Goal: Transaction & Acquisition: Purchase product/service

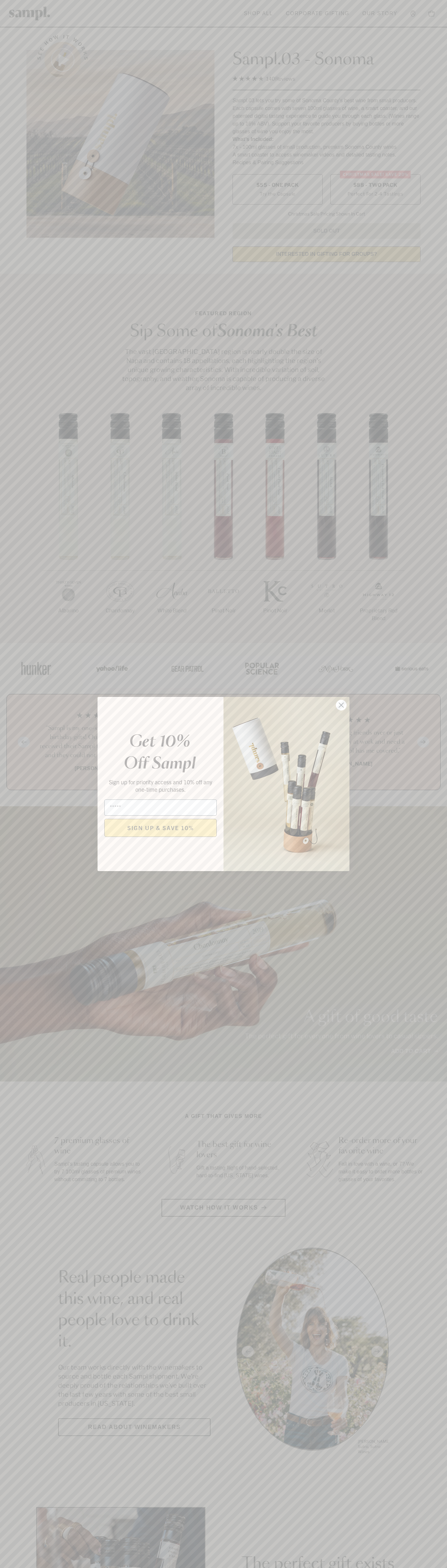
click at [341, 705] on icon "Close dialog" at bounding box center [341, 705] width 4 height 4
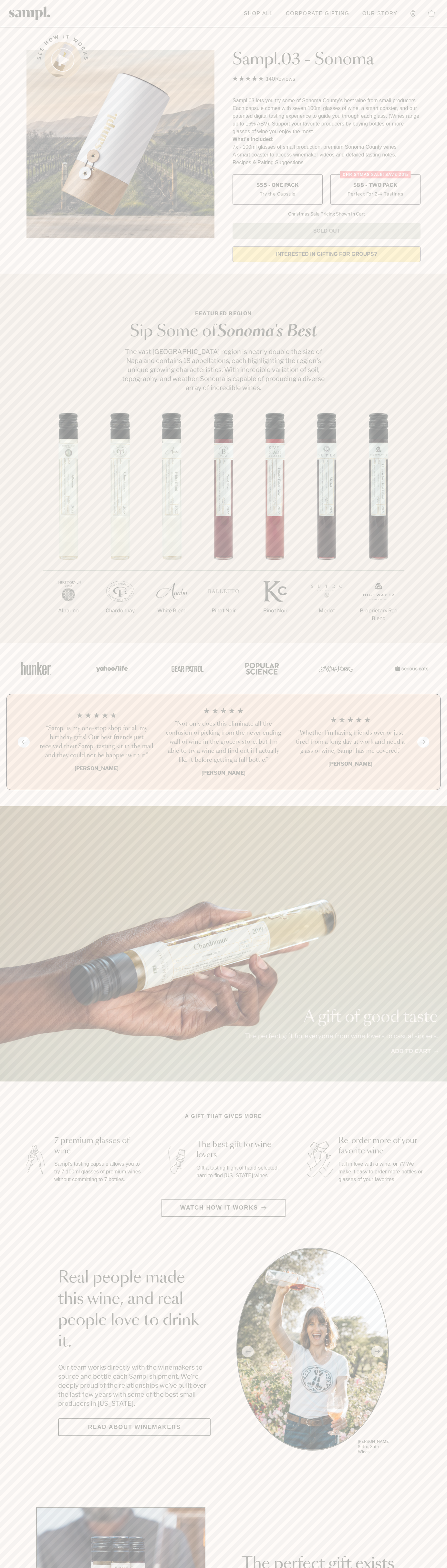
click at [375, 190] on label "Christmas SALE! Save 20% $88 - Two Pack Perfect For 2-4 Tastings" at bounding box center [375, 189] width 90 height 30
click at [224, 743] on h3 "“Not only does this eliminate all the confusion of picking from the never endin…" at bounding box center [223, 742] width 116 height 45
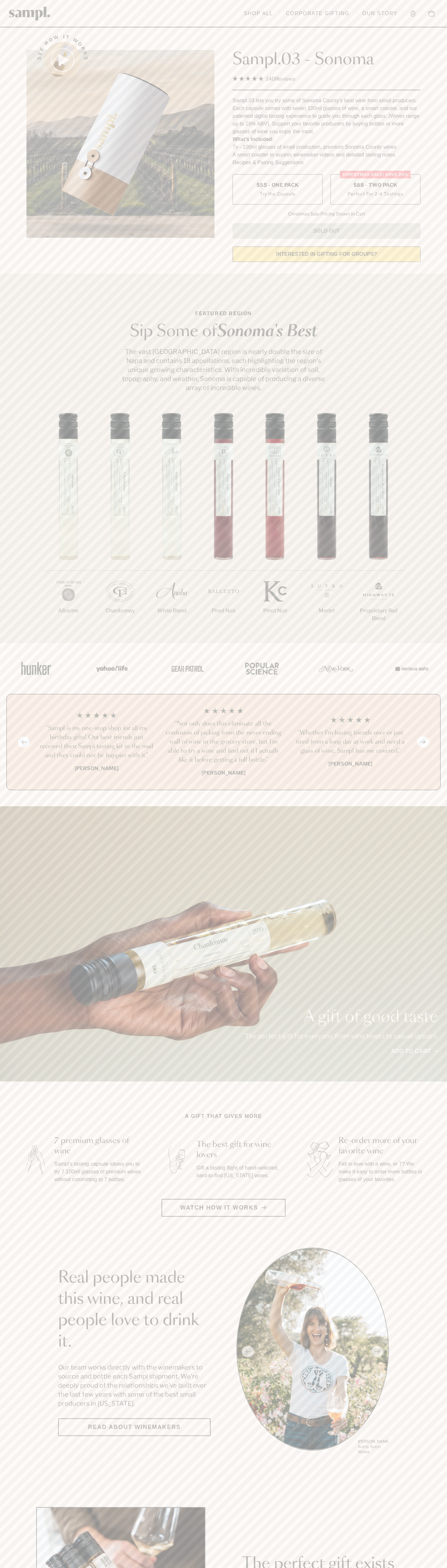
click at [256, 19] on link "Shop All" at bounding box center [258, 13] width 35 height 14
click at [93, 1567] on html "Skip to main content Toggle navigation menu Shop All Corporate Gifting Our Stor…" at bounding box center [224, 1513] width 447 height 3026
click at [18, 657] on img at bounding box center [37, 668] width 39 height 28
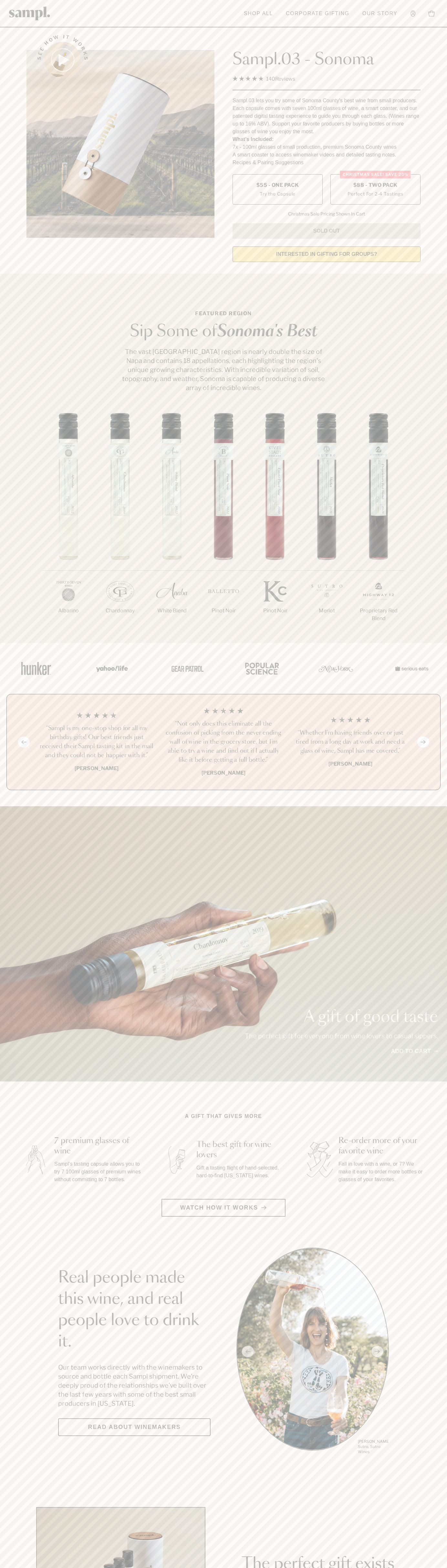
click at [375, 190] on label "Christmas SALE! Save 20% $88 - Two Pack Perfect For 2-4 Tastings" at bounding box center [375, 189] width 90 height 30
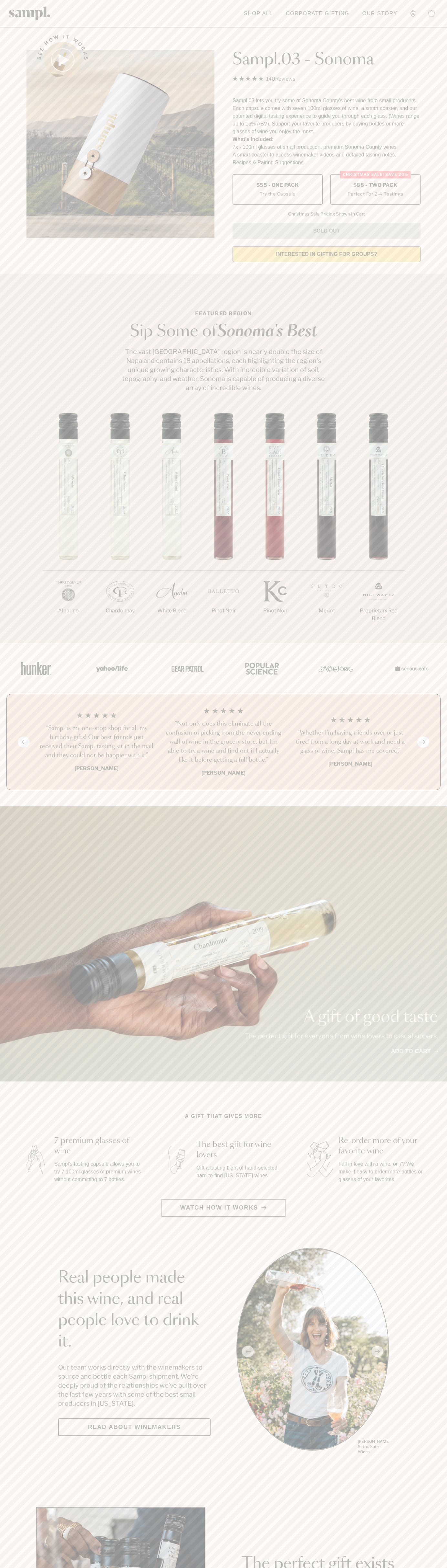
click at [224, 743] on h3 "“Not only does this eliminate all the confusion of picking from the never endin…" at bounding box center [223, 742] width 116 height 45
